Goal: Task Accomplishment & Management: Complete application form

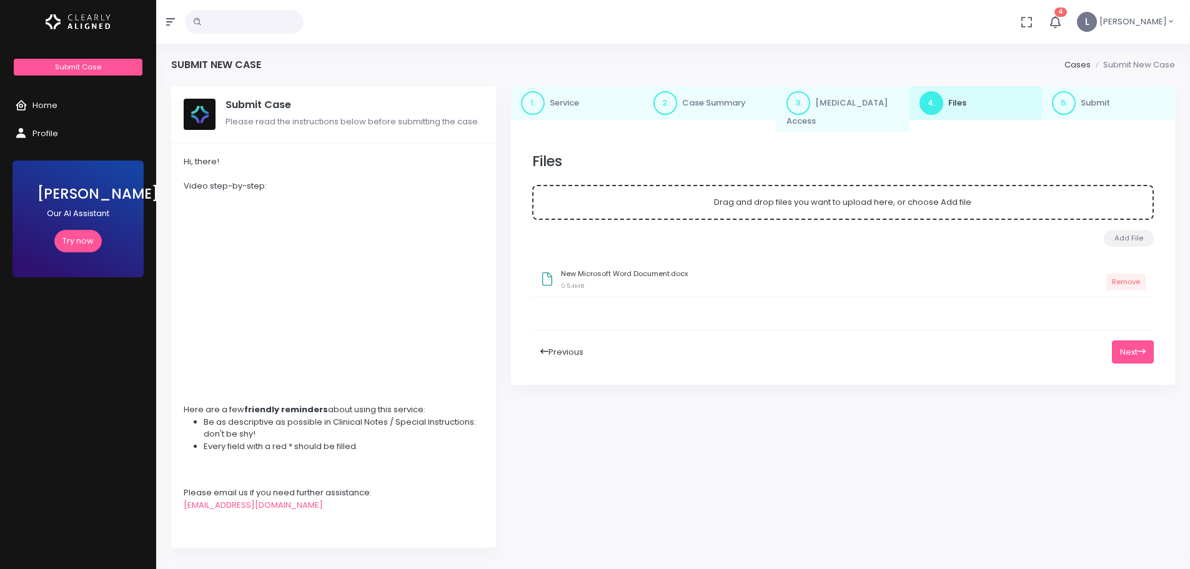
drag, startPoint x: 0, startPoint y: 0, endPoint x: 1053, endPoint y: 477, distance: 1156.2
click at [1053, 477] on div "1. Service 2. Case Summary 3. [MEDICAL_DATA] Access 4. Files 5. Submit Files Dr…" at bounding box center [842, 324] width 679 height 477
click at [1132, 340] on button "Next" at bounding box center [1133, 351] width 42 height 23
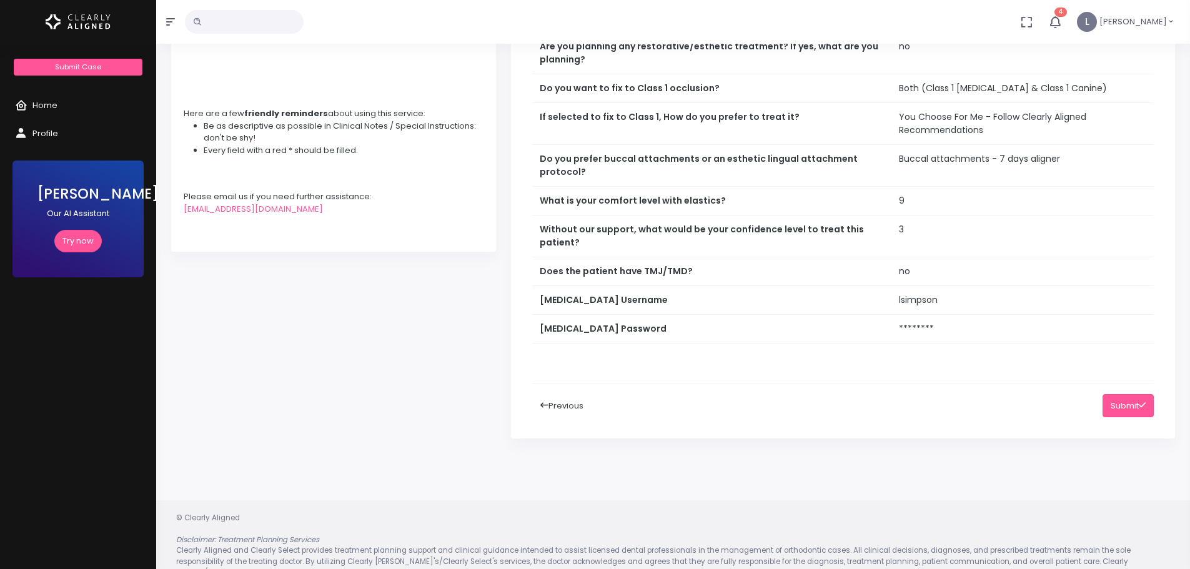
scroll to position [305, 0]
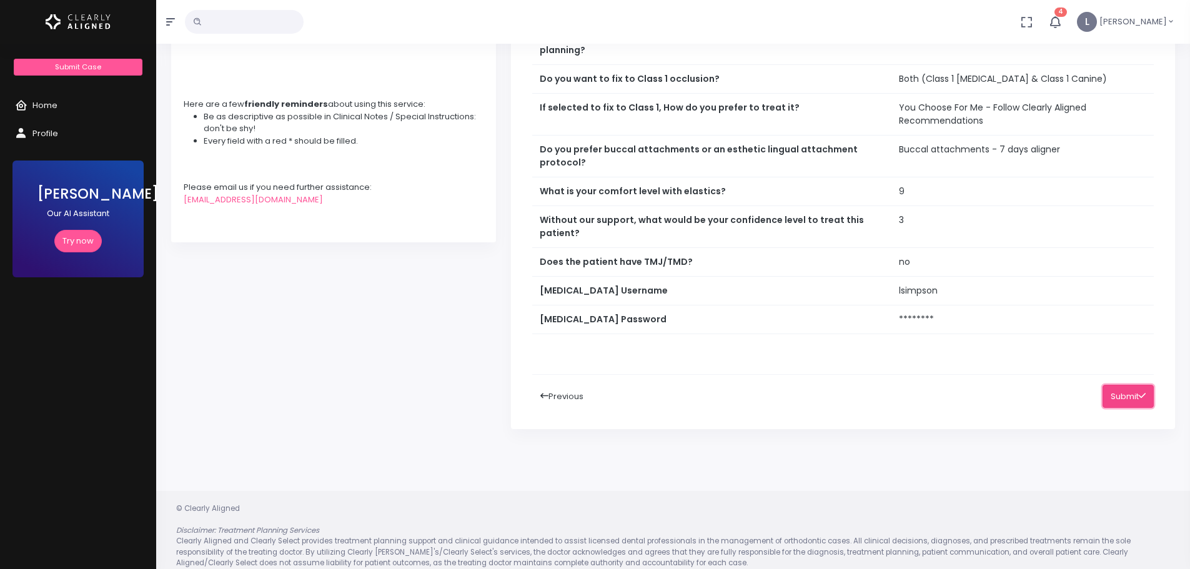
click at [1116, 389] on button "Submit" at bounding box center [1127, 396] width 51 height 23
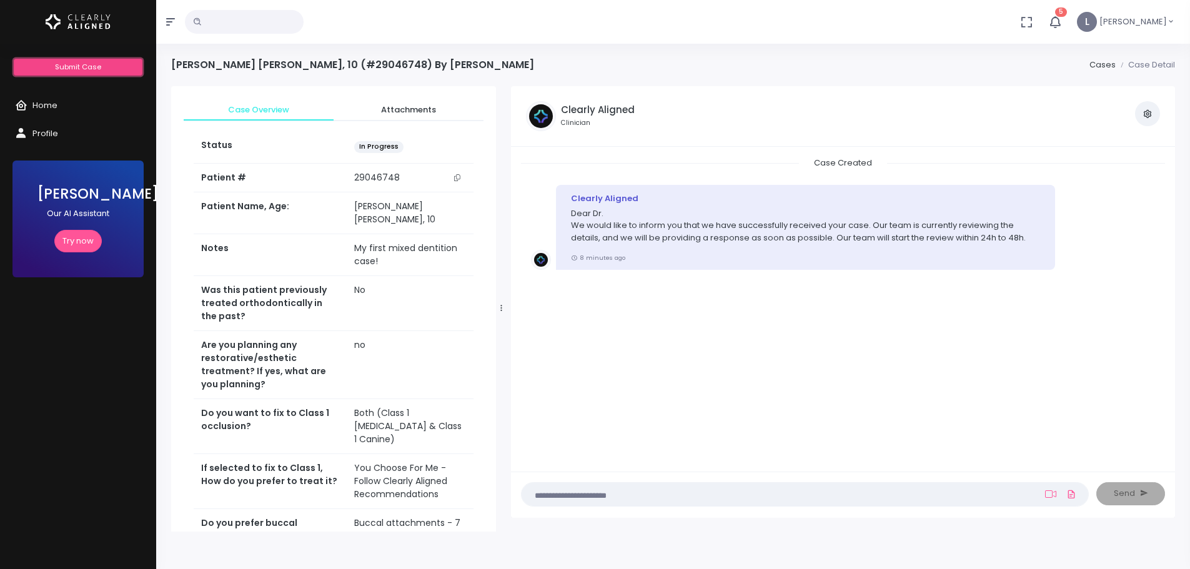
click at [91, 66] on span "Submit Case" at bounding box center [78, 67] width 46 height 10
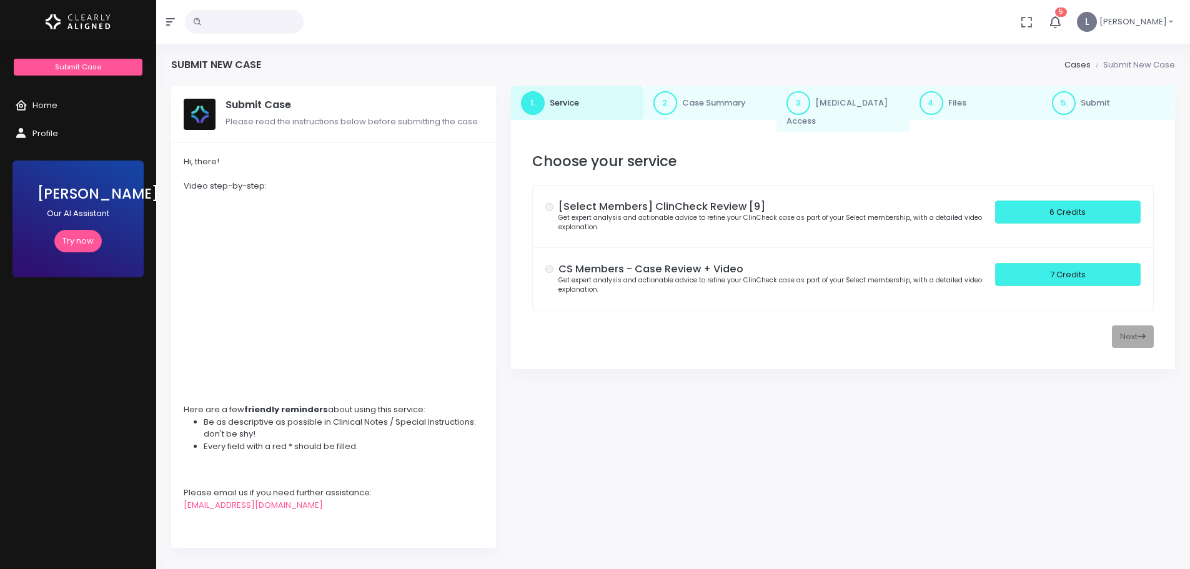
click at [607, 275] on small "Get expert analysis and actionable advice to refine your ClinCheck case as part…" at bounding box center [769, 284] width 423 height 19
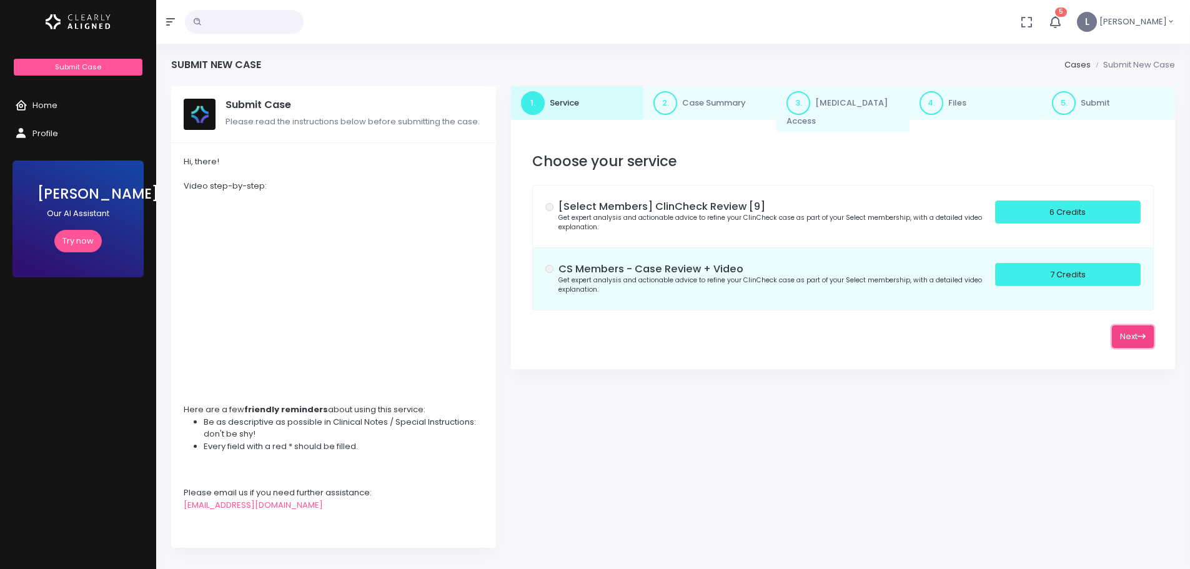
click at [1132, 328] on button "Next" at bounding box center [1133, 336] width 42 height 23
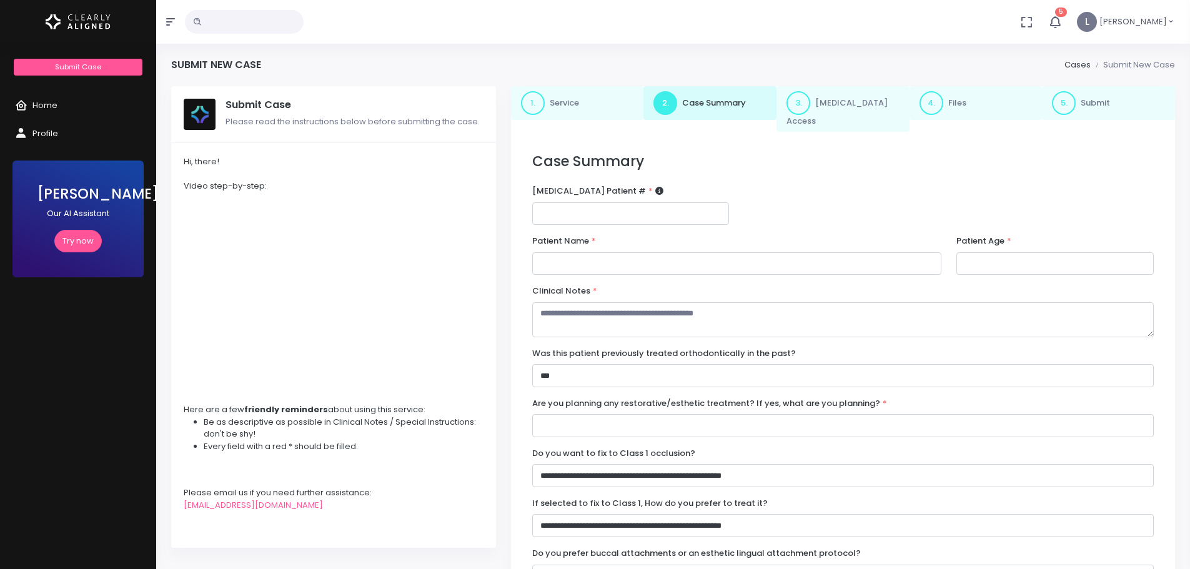
click at [199, 121] on img at bounding box center [200, 114] width 32 height 31
click at [209, 187] on div "Video step-by-step:" at bounding box center [334, 186] width 300 height 12
click at [52, 106] on span "Home" at bounding box center [44, 105] width 25 height 12
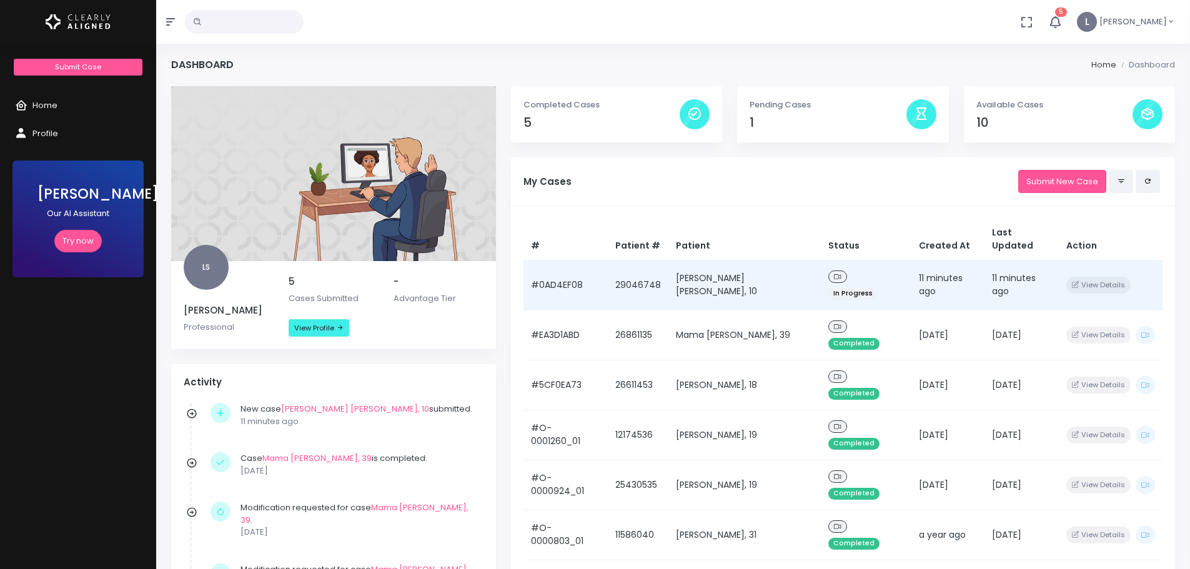
click at [709, 264] on td "[PERSON_NAME] [PERSON_NAME], 10" at bounding box center [744, 285] width 152 height 50
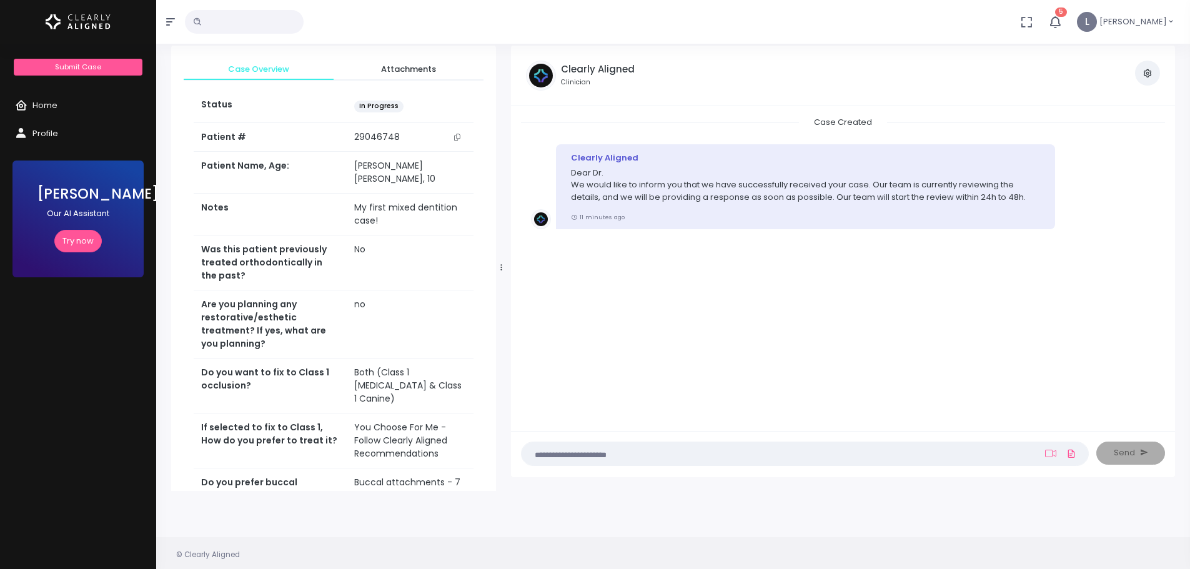
scroll to position [62, 0]
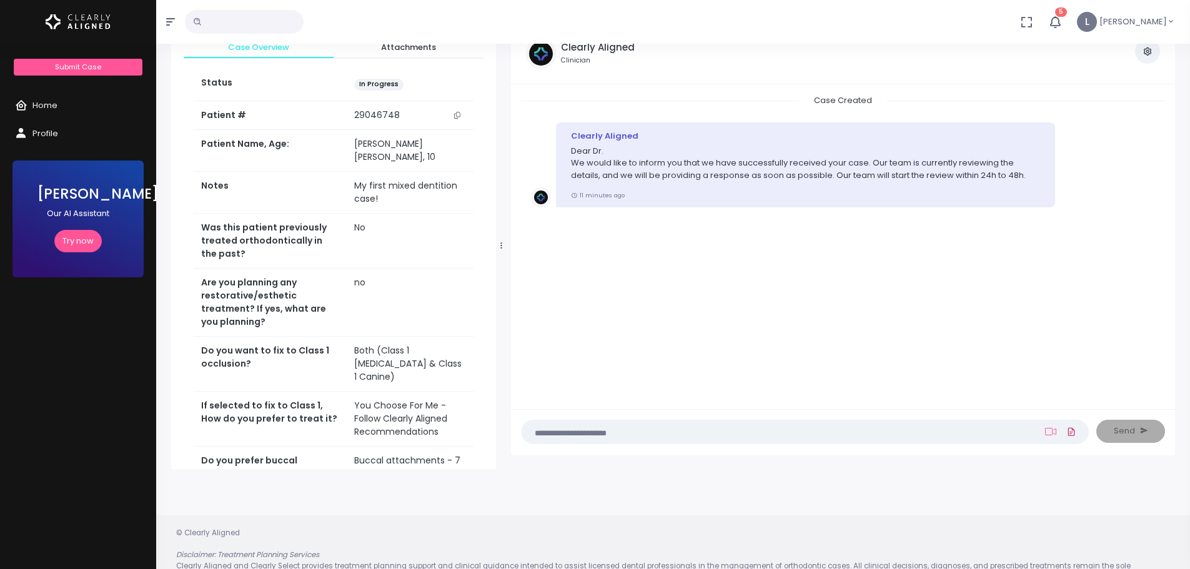
click at [1070, 433] on icon at bounding box center [1071, 432] width 10 height 14
click input "file" at bounding box center [0, 0] width 0 height 0
click at [1121, 433] on span "Send" at bounding box center [1124, 431] width 21 height 12
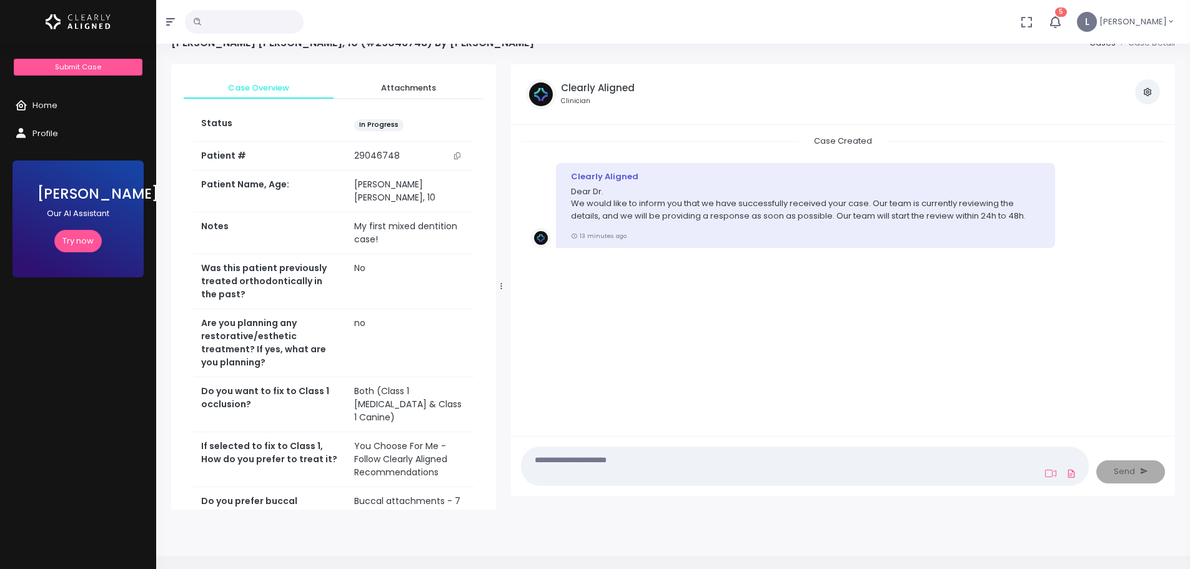
scroll to position [0, 0]
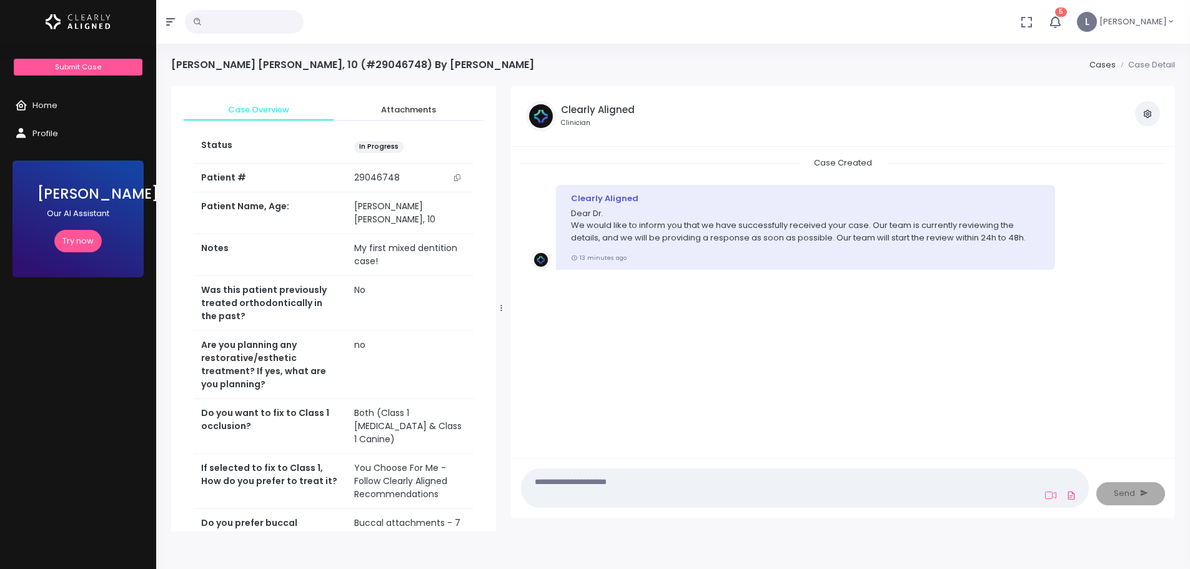
click at [1062, 24] on icon "button" at bounding box center [1054, 21] width 15 height 15
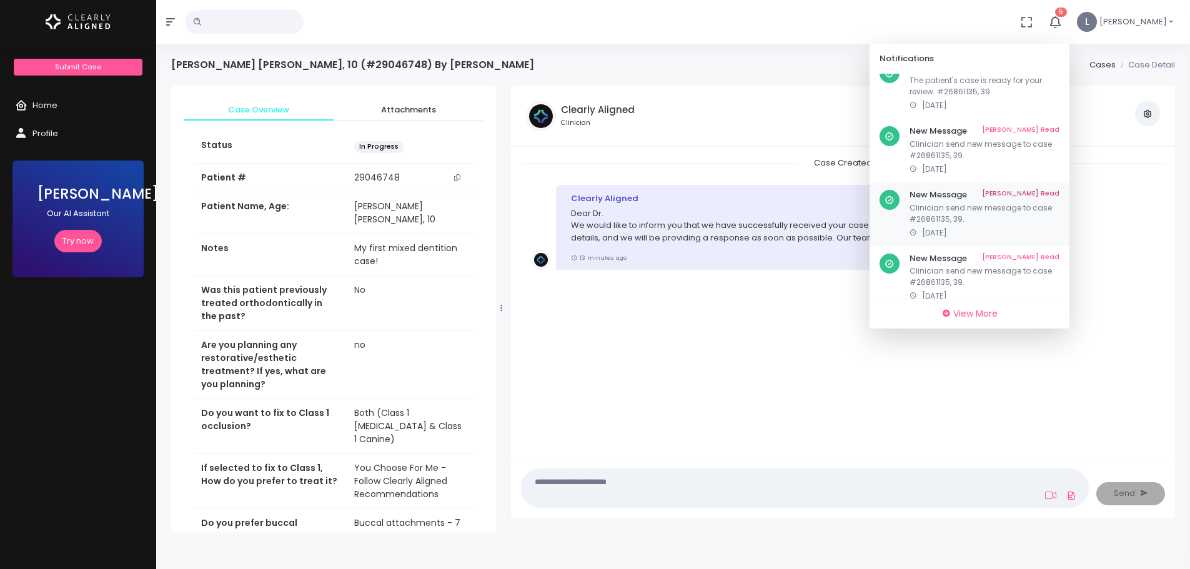
scroll to position [92, 0]
click at [1044, 252] on link "[PERSON_NAME] Read" at bounding box center [1020, 257] width 77 height 10
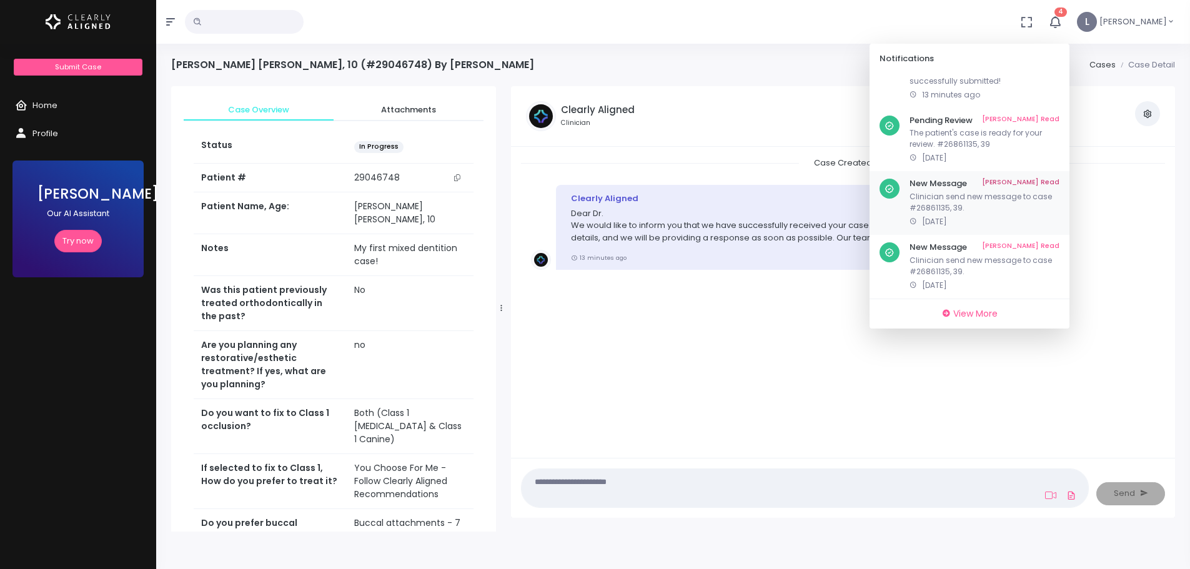
scroll to position [29, 0]
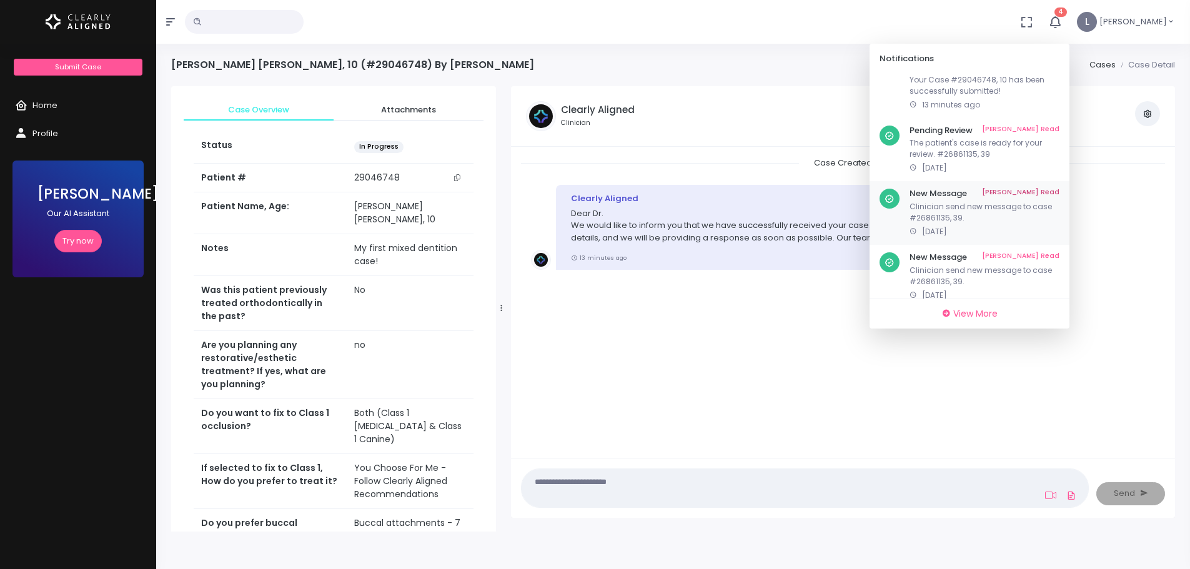
click at [1044, 189] on link "[PERSON_NAME] Read" at bounding box center [1020, 194] width 77 height 10
click at [1036, 117] on div "New Case Received Mark As Read Your Case #29046748, 10 has been successfully su…" at bounding box center [969, 177] width 200 height 264
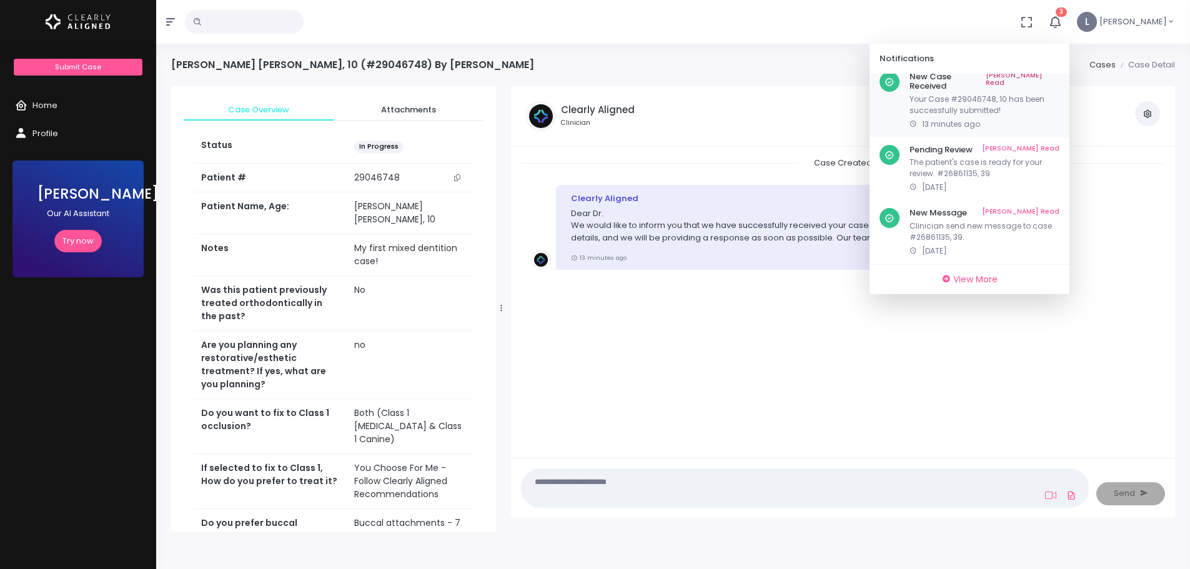
scroll to position [0, 0]
click at [1036, 84] on link "[PERSON_NAME] Read" at bounding box center [1023, 90] width 74 height 19
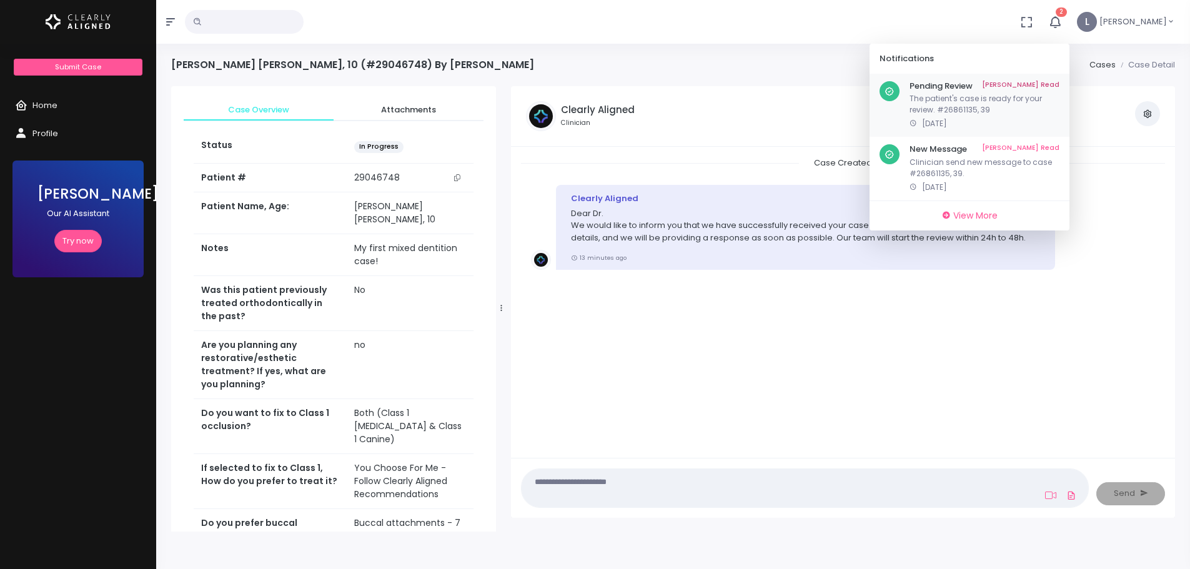
click at [1050, 83] on link "[PERSON_NAME] Read" at bounding box center [1020, 86] width 77 height 10
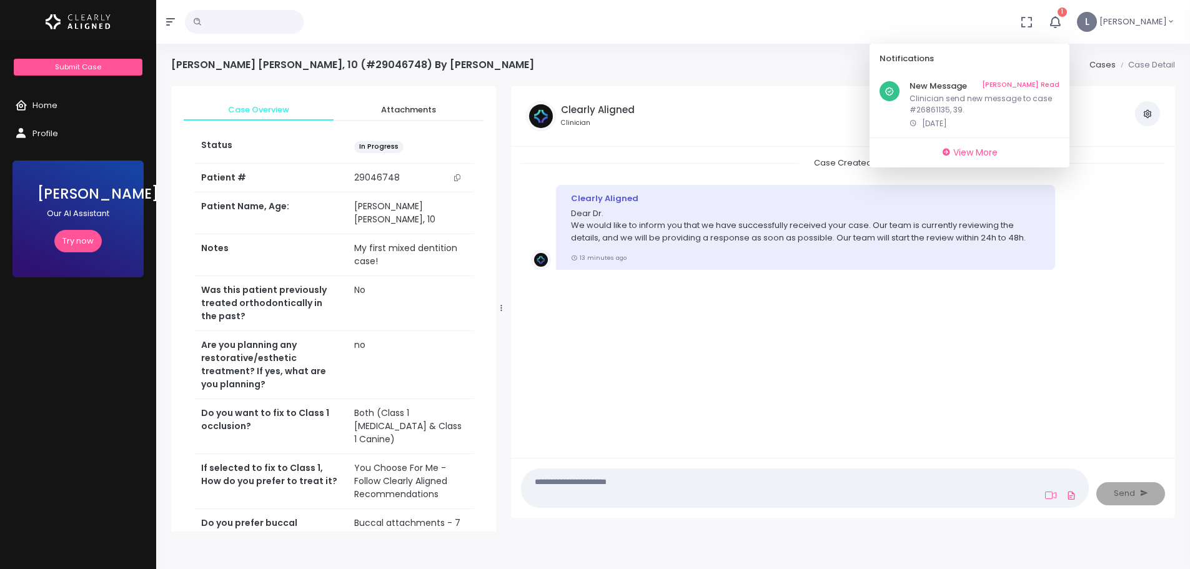
click at [1050, 83] on link "[PERSON_NAME] Read" at bounding box center [1020, 86] width 77 height 10
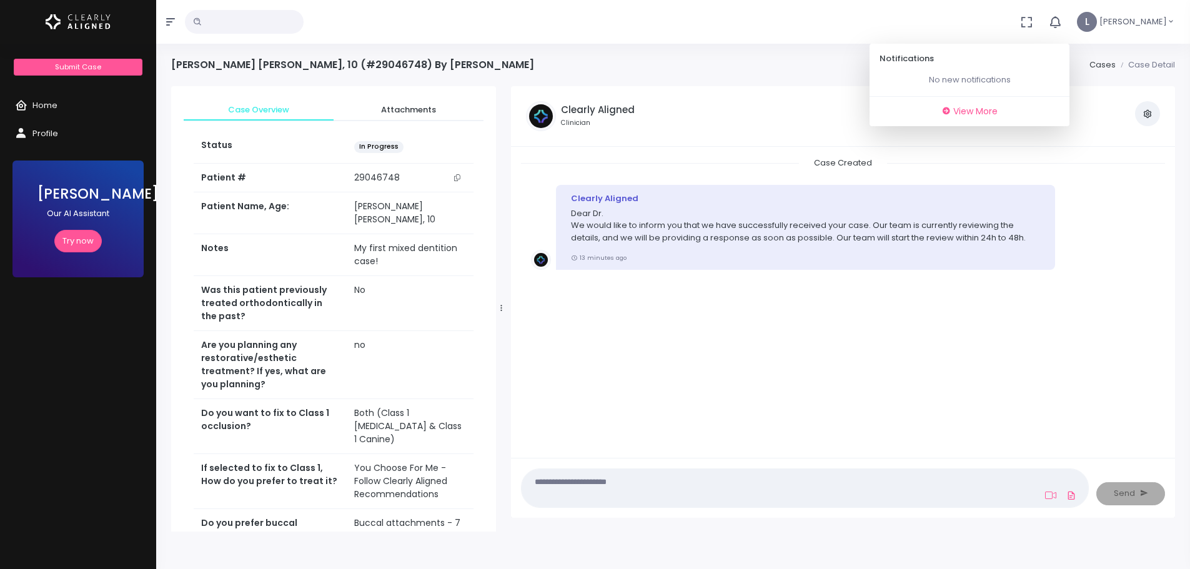
click at [988, 139] on div "Clearly Aligned Clinician View Case Attachments View my Profile" at bounding box center [843, 116] width 664 height 61
